Goal: Information Seeking & Learning: Learn about a topic

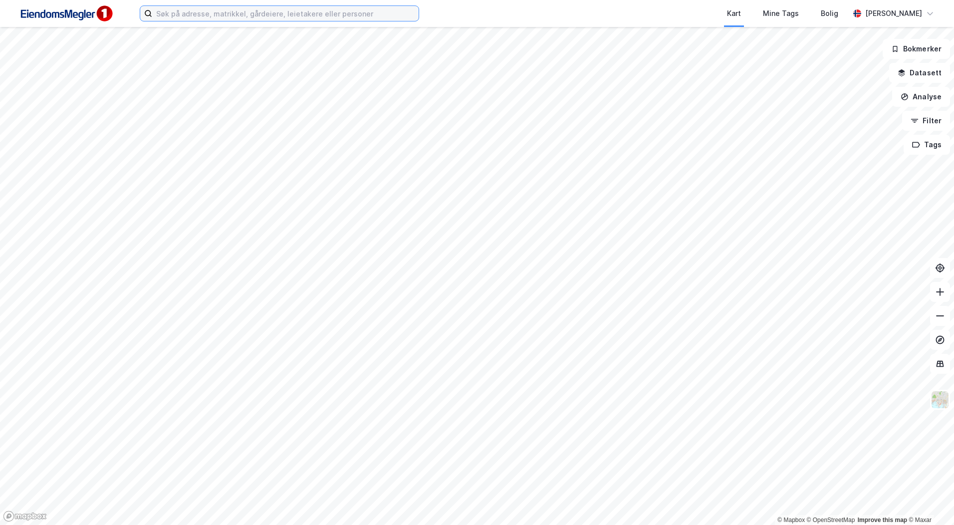
click at [355, 15] on input at bounding box center [285, 13] width 266 height 15
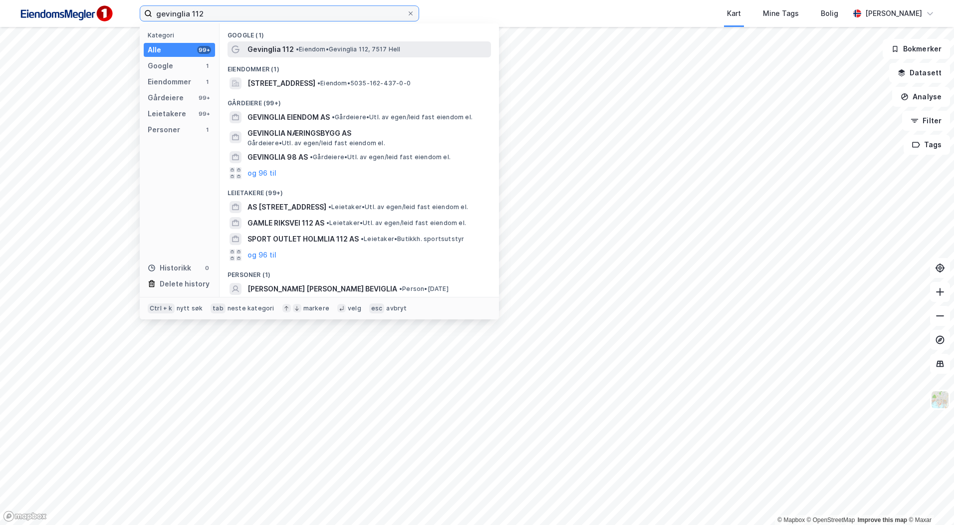
type input "gevinglia 112"
click at [325, 44] on div "Gevinglia 112 • Eiendom • [STREET_ADDRESS]" at bounding box center [367, 49] width 241 height 12
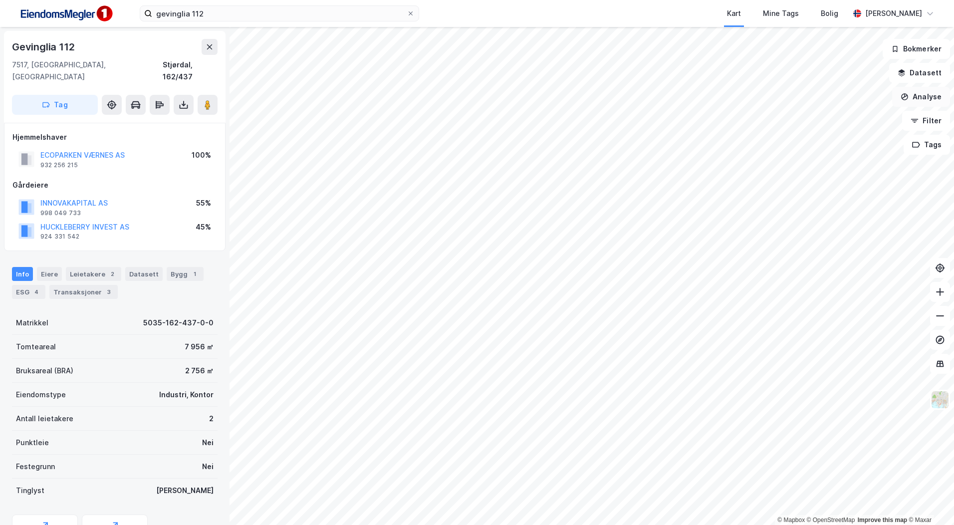
click at [926, 96] on button "Analyse" at bounding box center [921, 97] width 58 height 20
click at [825, 113] on div "Tegn område" at bounding box center [828, 118] width 115 height 16
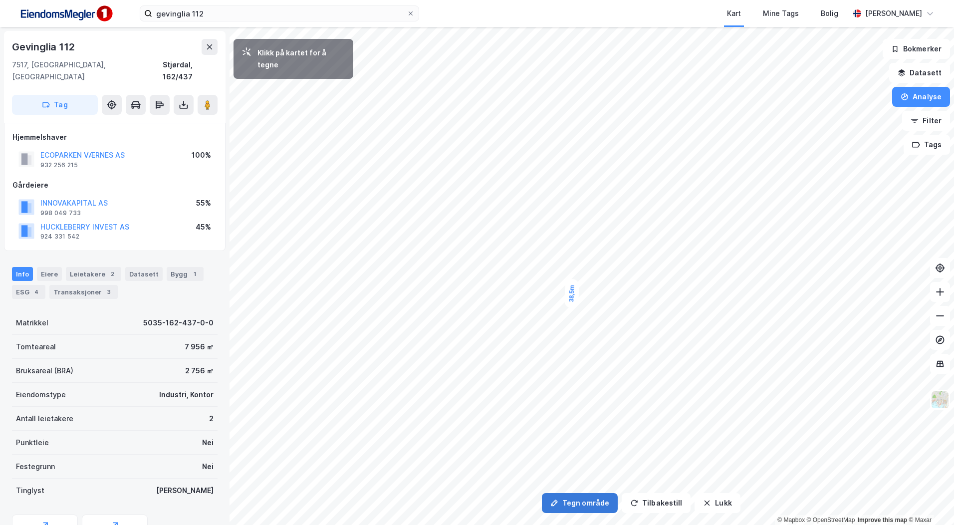
click at [615, 158] on div "Tegn område Tilbakestill Lukk Klikk på kartet for å tegne 38,5m © Mapbox © Open…" at bounding box center [477, 276] width 954 height 498
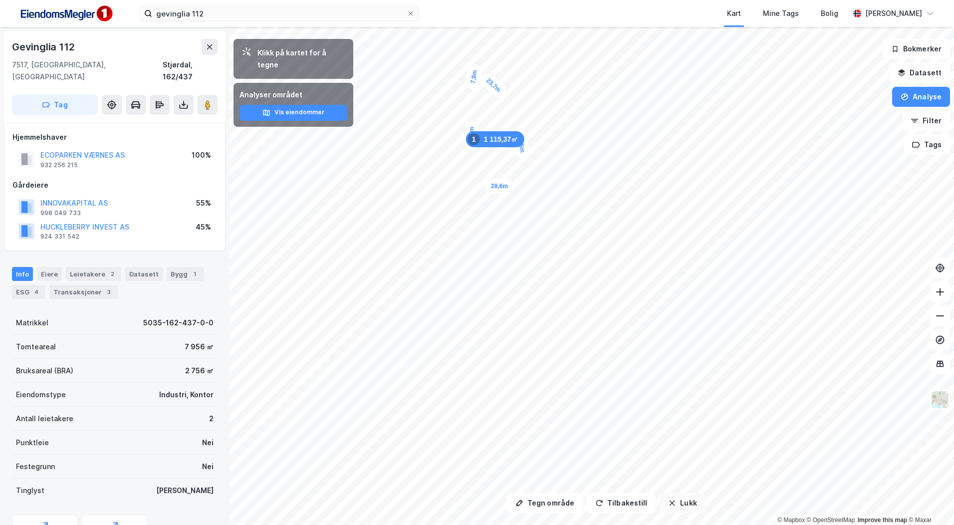
click at [668, 499] on icon "button" at bounding box center [672, 503] width 8 height 8
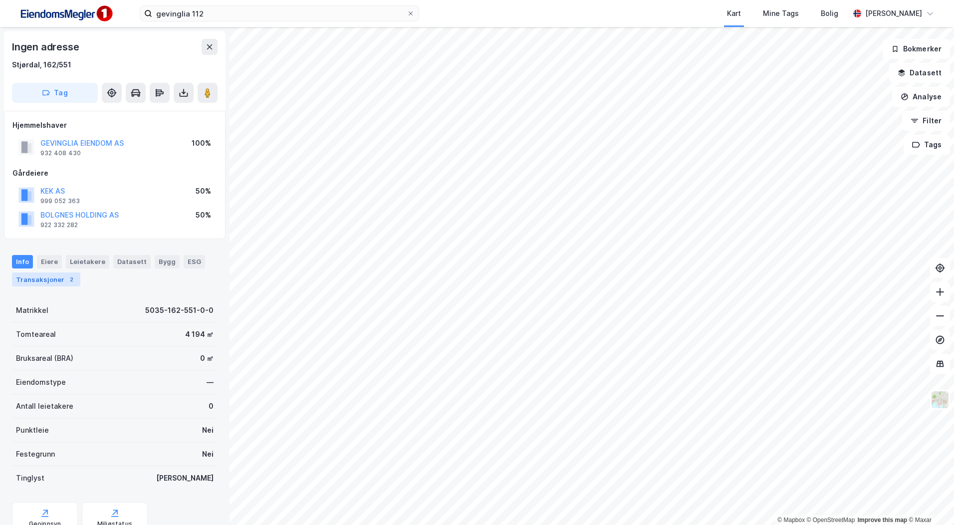
click at [44, 282] on div "Transaksjoner 2" at bounding box center [46, 279] width 68 height 14
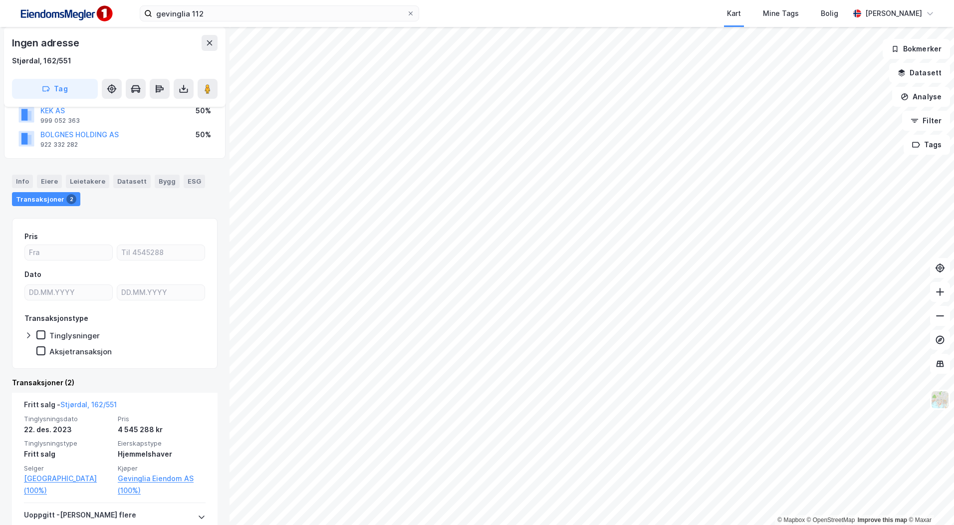
scroll to position [130, 0]
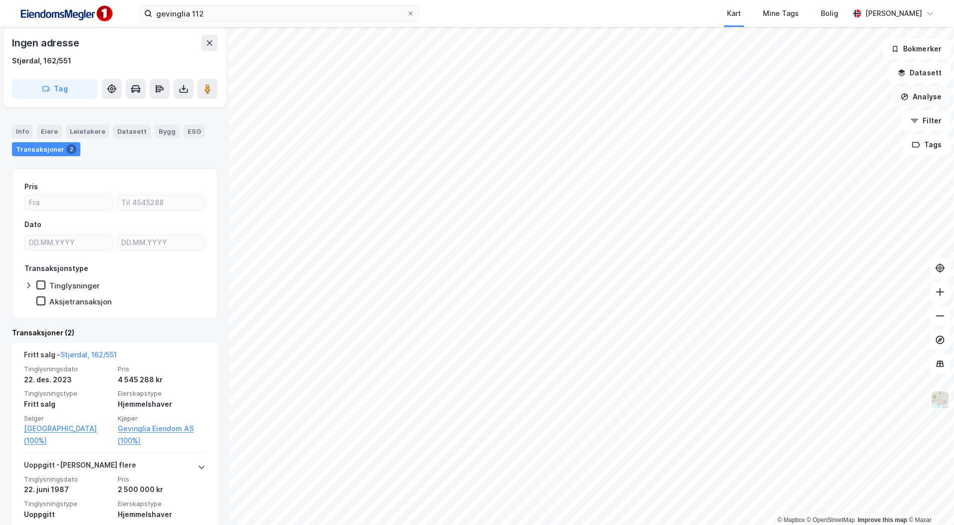
click at [911, 100] on button "Analyse" at bounding box center [921, 97] width 58 height 20
click at [832, 119] on div "Tegn område" at bounding box center [834, 118] width 87 height 8
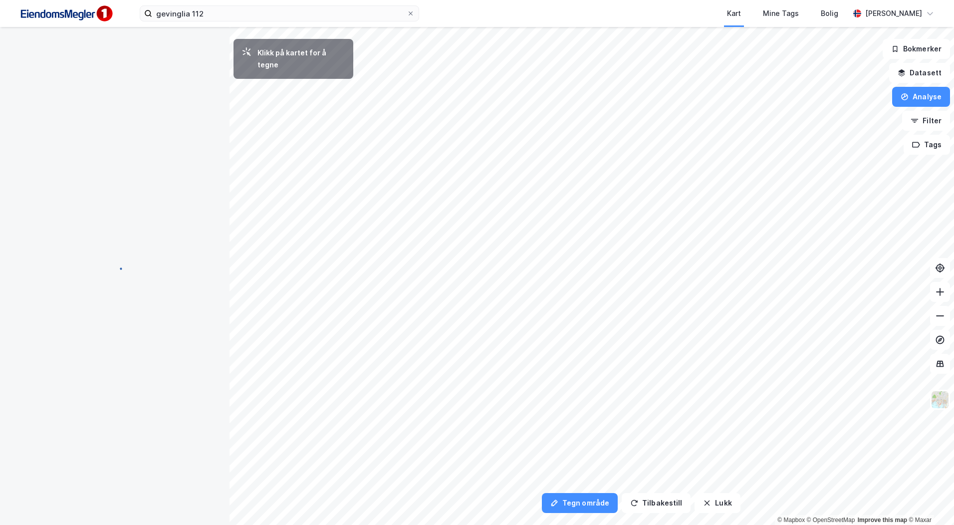
scroll to position [0, 0]
